Goal: Find specific page/section: Locate item on page

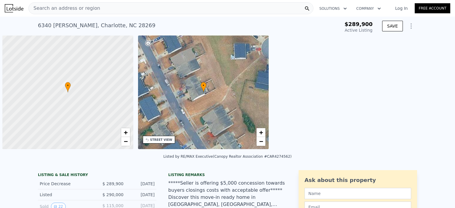
scroll to position [0, 2]
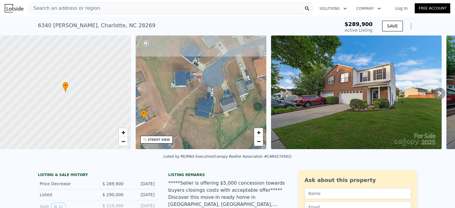
drag, startPoint x: 225, startPoint y: 93, endPoint x: 168, endPoint y: 121, distance: 63.6
click at [168, 121] on div "• + −" at bounding box center [201, 93] width 131 height 114
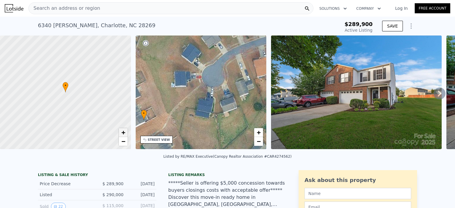
click at [125, 133] on span "+" at bounding box center [123, 132] width 4 height 7
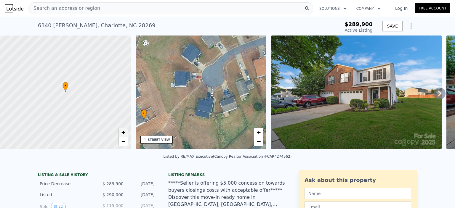
click at [125, 133] on span "+" at bounding box center [123, 132] width 4 height 7
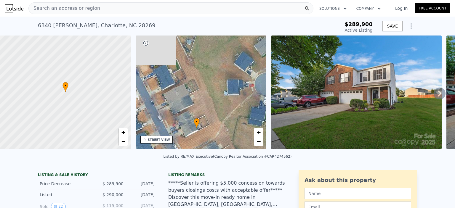
drag, startPoint x: 180, startPoint y: 84, endPoint x: 242, endPoint y: 92, distance: 61.9
click at [242, 92] on div "• + −" at bounding box center [201, 93] width 131 height 114
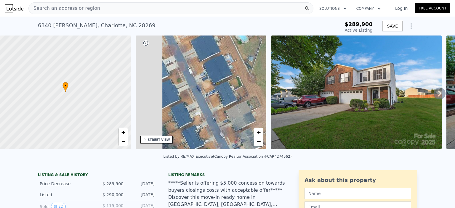
drag, startPoint x: 190, startPoint y: 86, endPoint x: 262, endPoint y: 114, distance: 77.5
click at [262, 114] on div "• + −" at bounding box center [201, 93] width 131 height 114
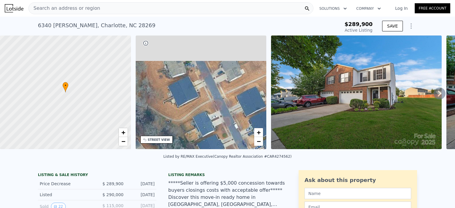
drag, startPoint x: 219, startPoint y: 97, endPoint x: 229, endPoint y: 112, distance: 18.7
click at [229, 112] on div "• + −" at bounding box center [201, 93] width 131 height 114
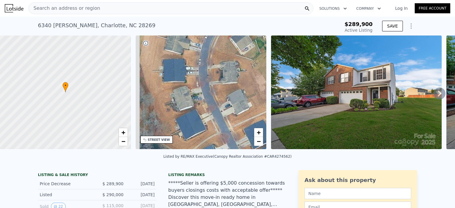
drag, startPoint x: 206, startPoint y: 79, endPoint x: 217, endPoint y: 115, distance: 37.3
click at [216, 123] on div "• + −" at bounding box center [201, 93] width 131 height 114
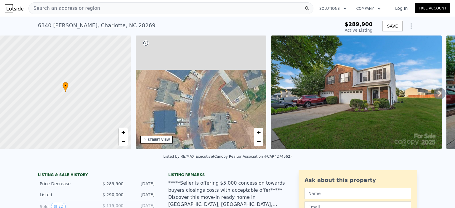
drag, startPoint x: 201, startPoint y: 125, endPoint x: 208, endPoint y: 112, distance: 14.7
click at [200, 128] on div "• + −" at bounding box center [201, 93] width 131 height 114
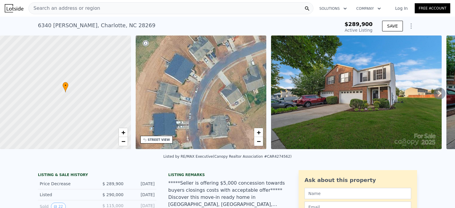
drag, startPoint x: 211, startPoint y: 110, endPoint x: 225, endPoint y: 65, distance: 47.2
click at [225, 65] on div "• + −" at bounding box center [201, 93] width 131 height 114
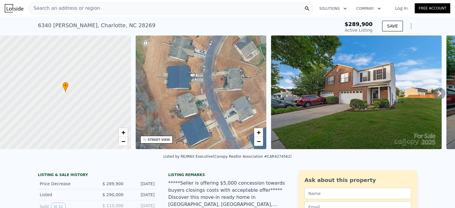
drag, startPoint x: 210, startPoint y: 105, endPoint x: 210, endPoint y: 60, distance: 45.6
click at [210, 60] on div "• + −" at bounding box center [201, 93] width 131 height 114
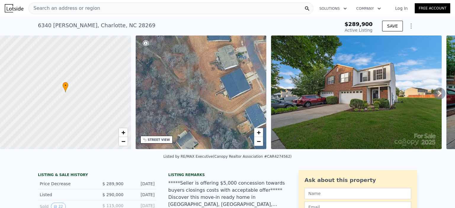
drag, startPoint x: 211, startPoint y: 92, endPoint x: 254, endPoint y: 87, distance: 42.4
click at [254, 87] on div "• + −" at bounding box center [201, 93] width 131 height 114
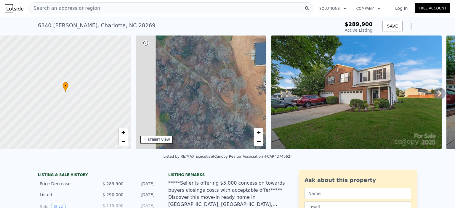
drag, startPoint x: 206, startPoint y: 93, endPoint x: 249, endPoint y: 113, distance: 47.6
click at [249, 113] on div "• + −" at bounding box center [201, 93] width 131 height 114
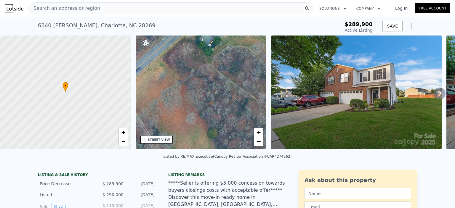
drag, startPoint x: 193, startPoint y: 100, endPoint x: 241, endPoint y: 116, distance: 50.3
click at [241, 116] on div "• + −" at bounding box center [201, 93] width 131 height 114
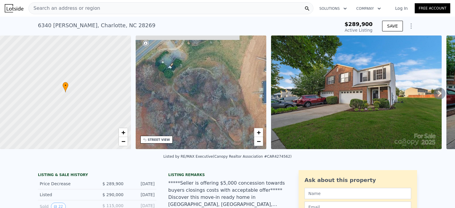
drag, startPoint x: 199, startPoint y: 102, endPoint x: 185, endPoint y: 112, distance: 17.6
click at [185, 112] on div "• + −" at bounding box center [201, 93] width 131 height 114
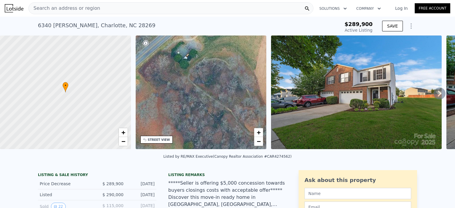
click at [203, 94] on div "• + −" at bounding box center [201, 93] width 131 height 114
drag, startPoint x: 20, startPoint y: 90, endPoint x: 72, endPoint y: 85, distance: 52.9
click at [72, 85] on div at bounding box center [65, 92] width 157 height 137
